Goal: Find specific page/section: Find specific page/section

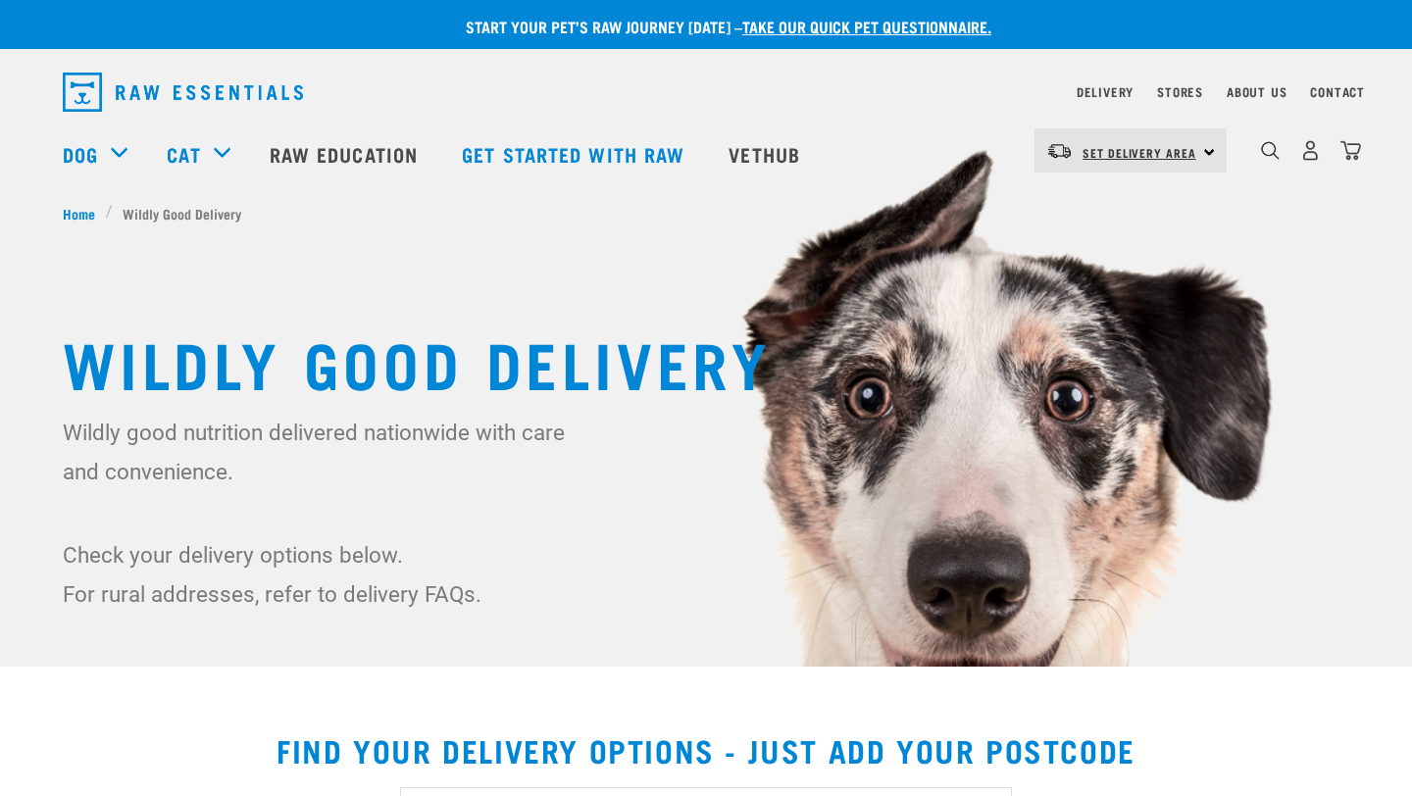
click at [1168, 153] on span "Set Delivery Area" at bounding box center [1139, 152] width 114 height 7
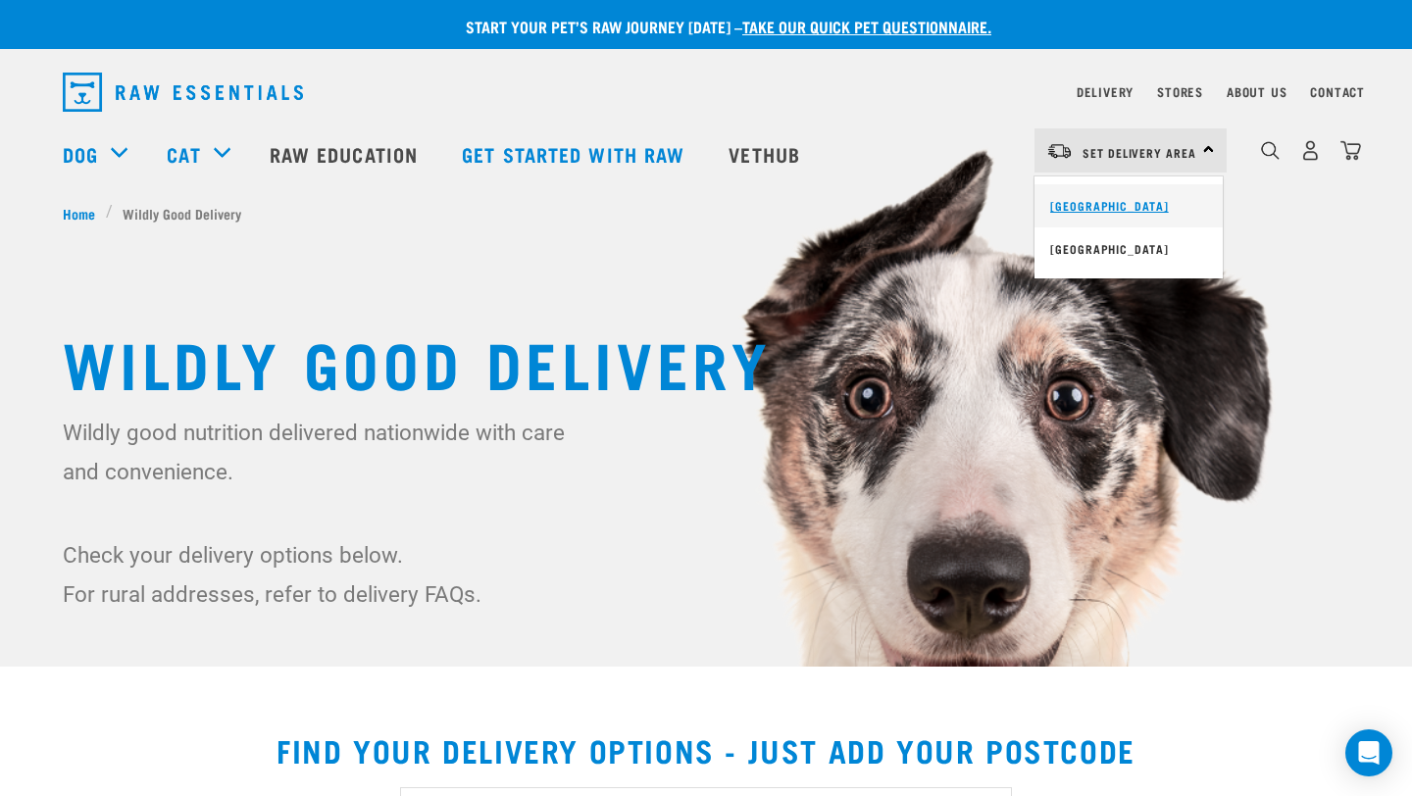
click at [1141, 205] on link "[GEOGRAPHIC_DATA]" at bounding box center [1128, 205] width 188 height 43
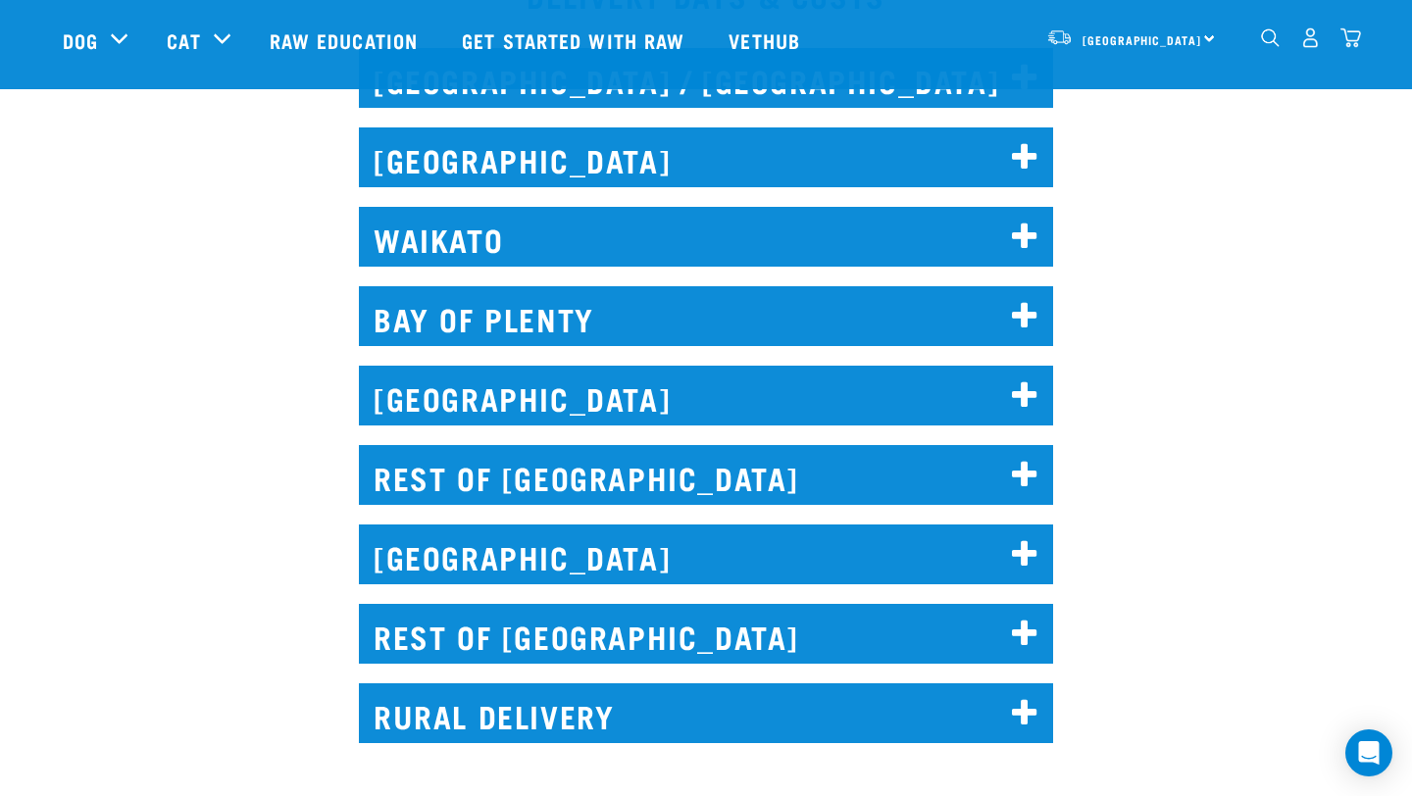
scroll to position [962, 0]
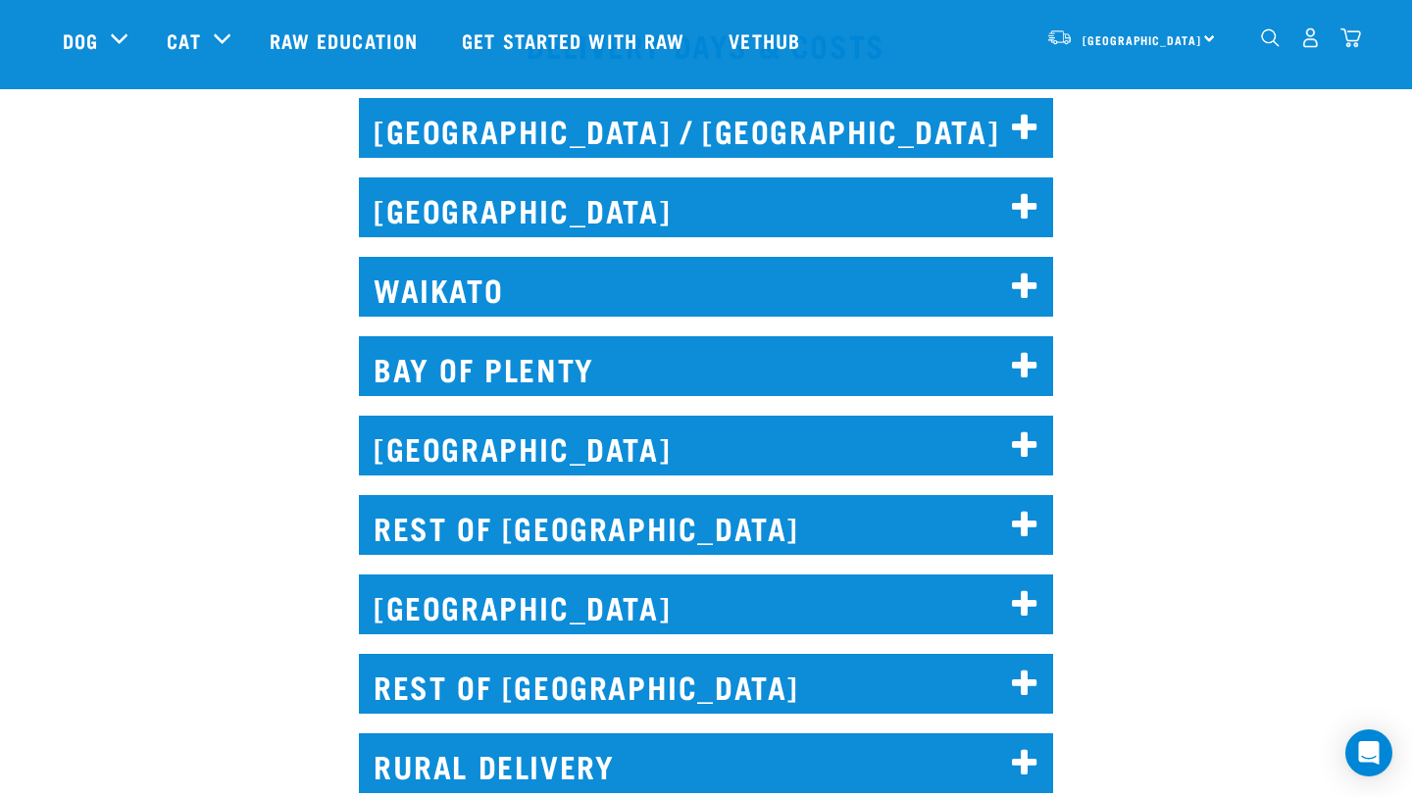
click at [830, 465] on h2 "[GEOGRAPHIC_DATA]" at bounding box center [706, 446] width 694 height 60
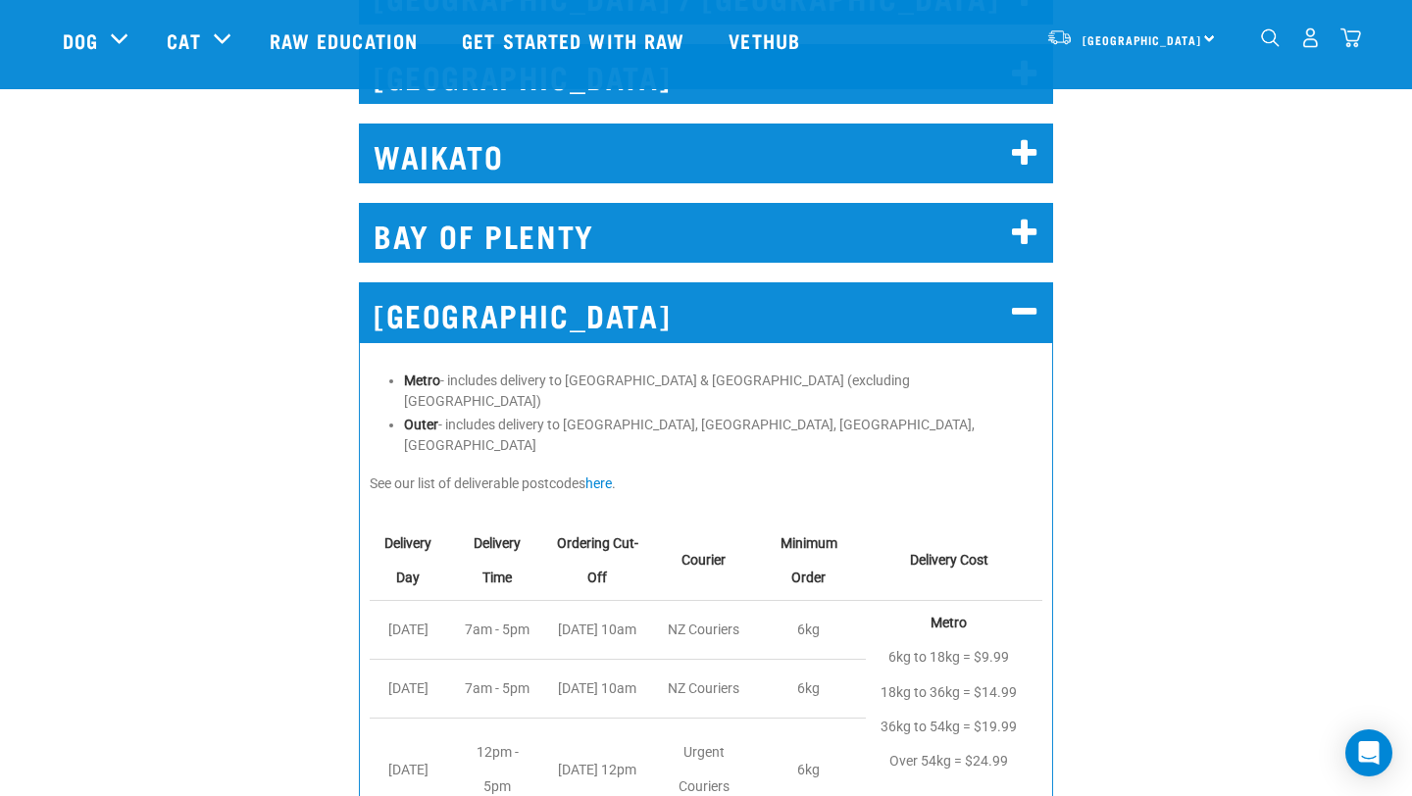
scroll to position [674, 0]
